Goal: Find specific page/section: Find specific page/section

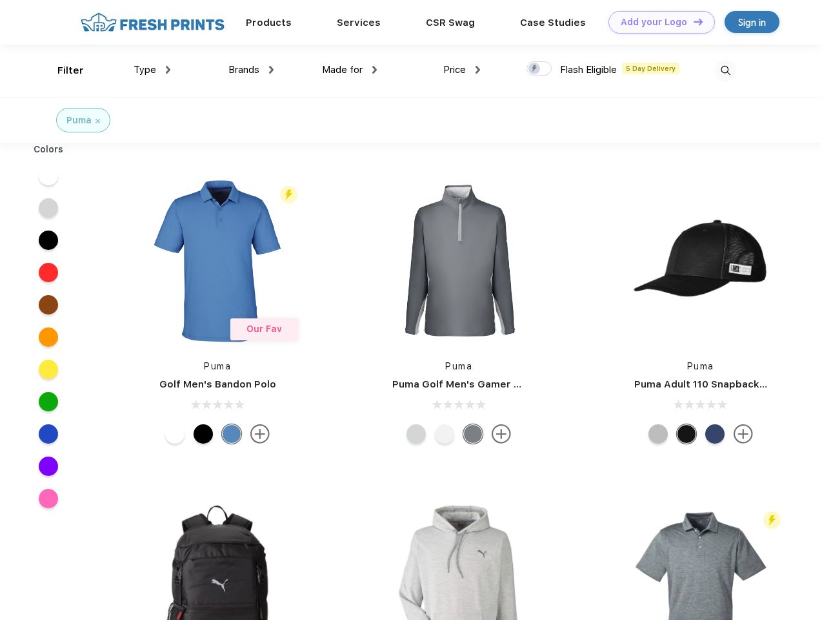
scroll to position [1, 0]
click at [657, 22] on link "Add your Logo Design Tool" at bounding box center [662, 22] width 106 height 23
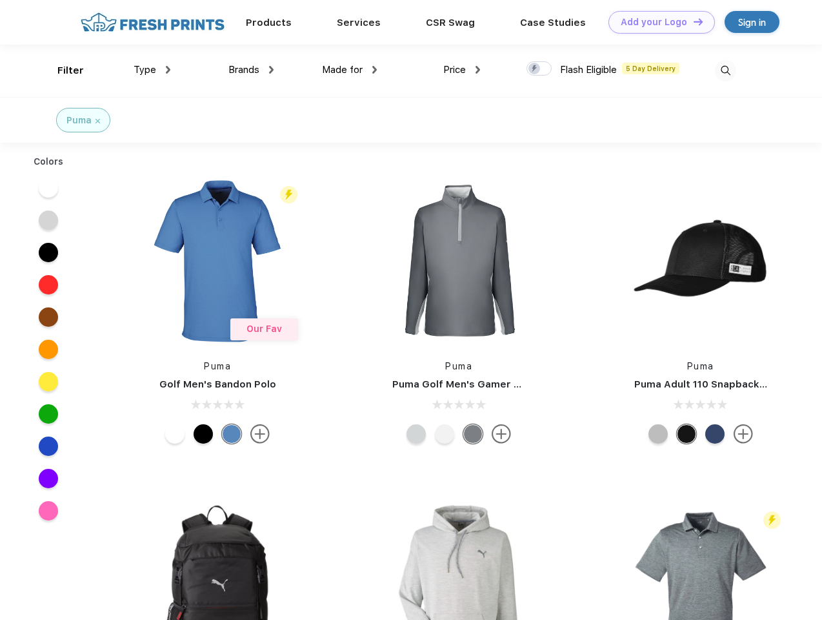
click at [0, 0] on div "Design Tool" at bounding box center [0, 0] width 0 height 0
click at [693, 21] on link "Add your Logo Design Tool" at bounding box center [662, 22] width 106 height 23
click at [62, 70] on div "Filter" at bounding box center [70, 70] width 26 height 15
click at [152, 70] on span "Type" at bounding box center [145, 70] width 23 height 12
click at [251, 70] on span "Brands" at bounding box center [243, 70] width 31 height 12
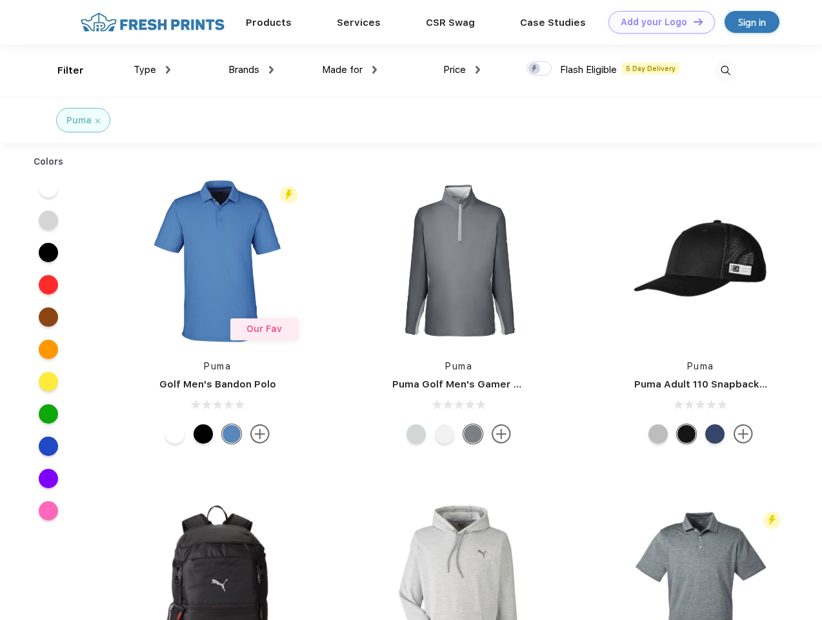
click at [350, 70] on span "Made for" at bounding box center [342, 70] width 41 height 12
click at [462, 70] on span "Price" at bounding box center [454, 70] width 23 height 12
click at [540, 69] on div at bounding box center [539, 68] width 25 height 14
click at [535, 69] on input "checkbox" at bounding box center [531, 65] width 8 height 8
click at [725, 70] on img at bounding box center [725, 70] width 21 height 21
